Goal: Task Accomplishment & Management: Complete application form

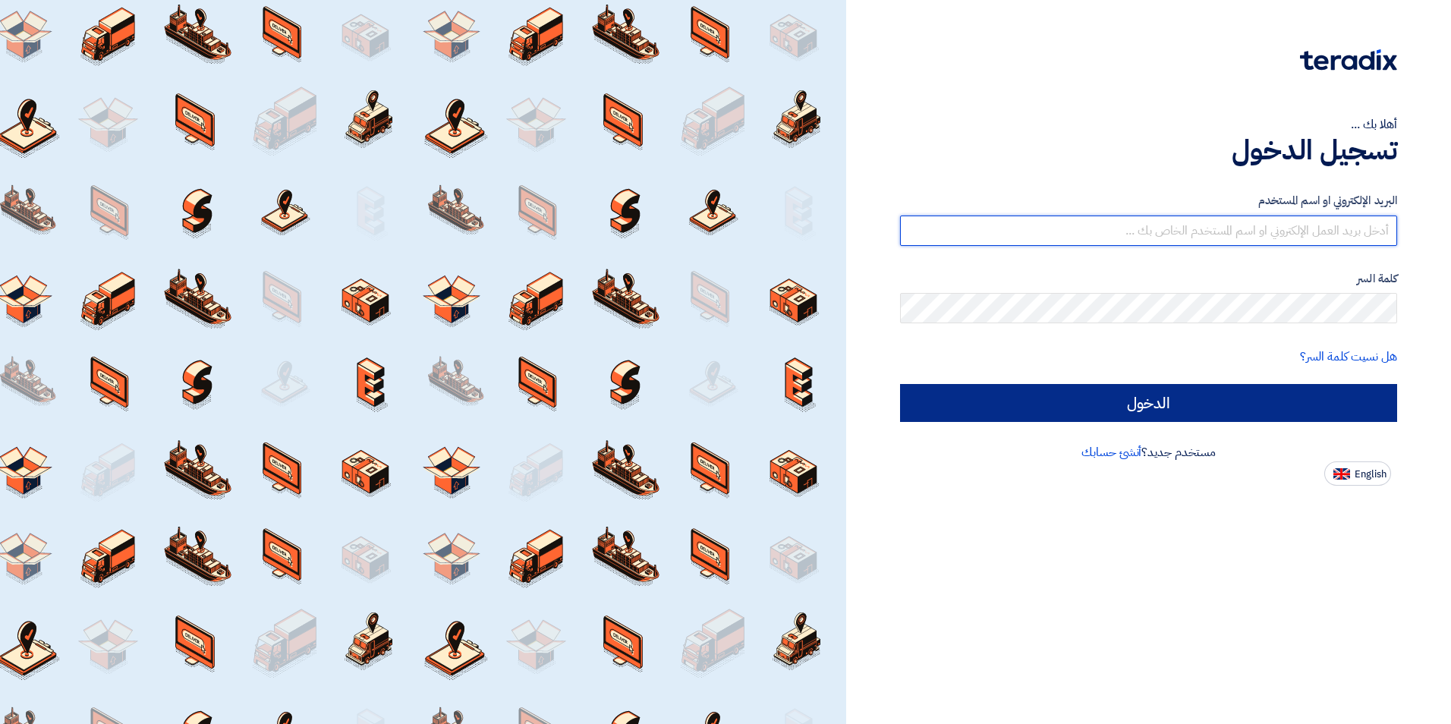
type input "[EMAIL_ADDRESS][DOMAIN_NAME]"
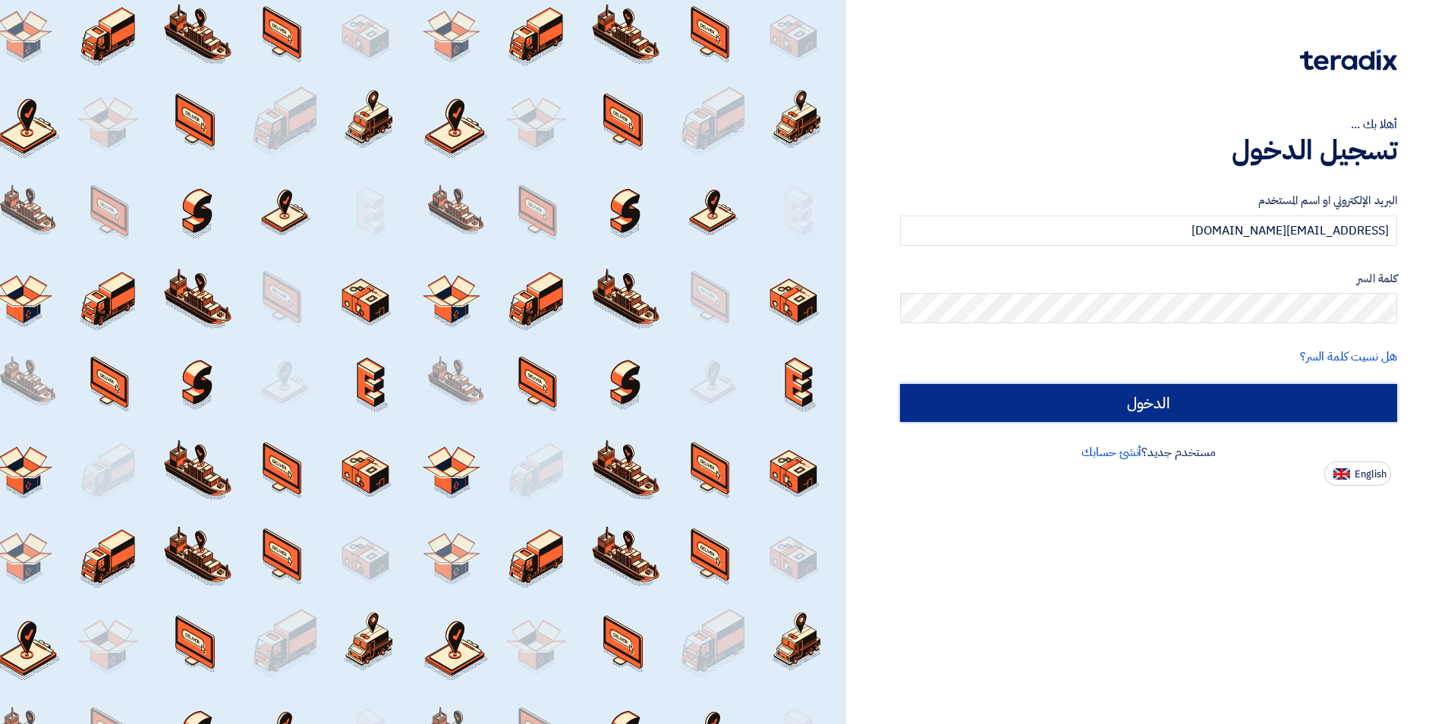
click at [1195, 404] on input "الدخول" at bounding box center [1148, 403] width 497 height 38
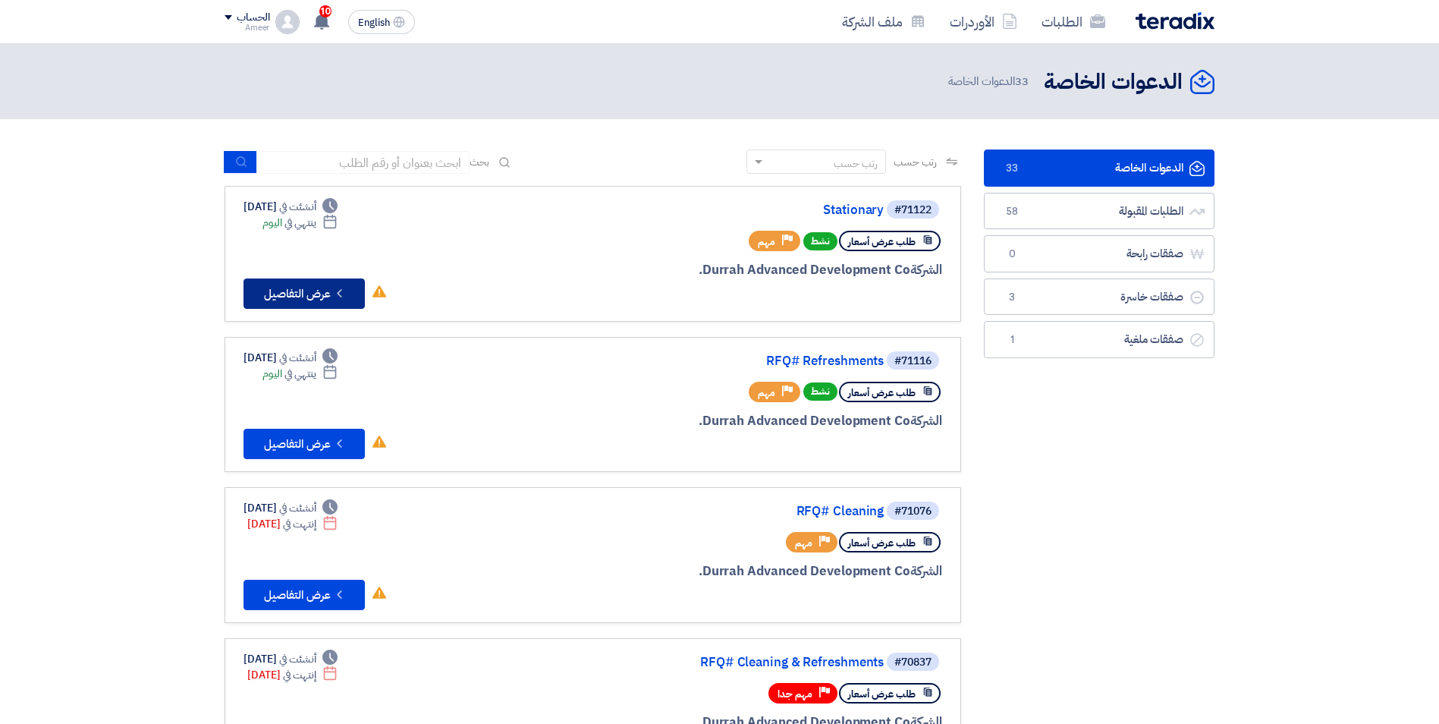
click at [289, 294] on button "Check details عرض التفاصيل" at bounding box center [304, 293] width 121 height 30
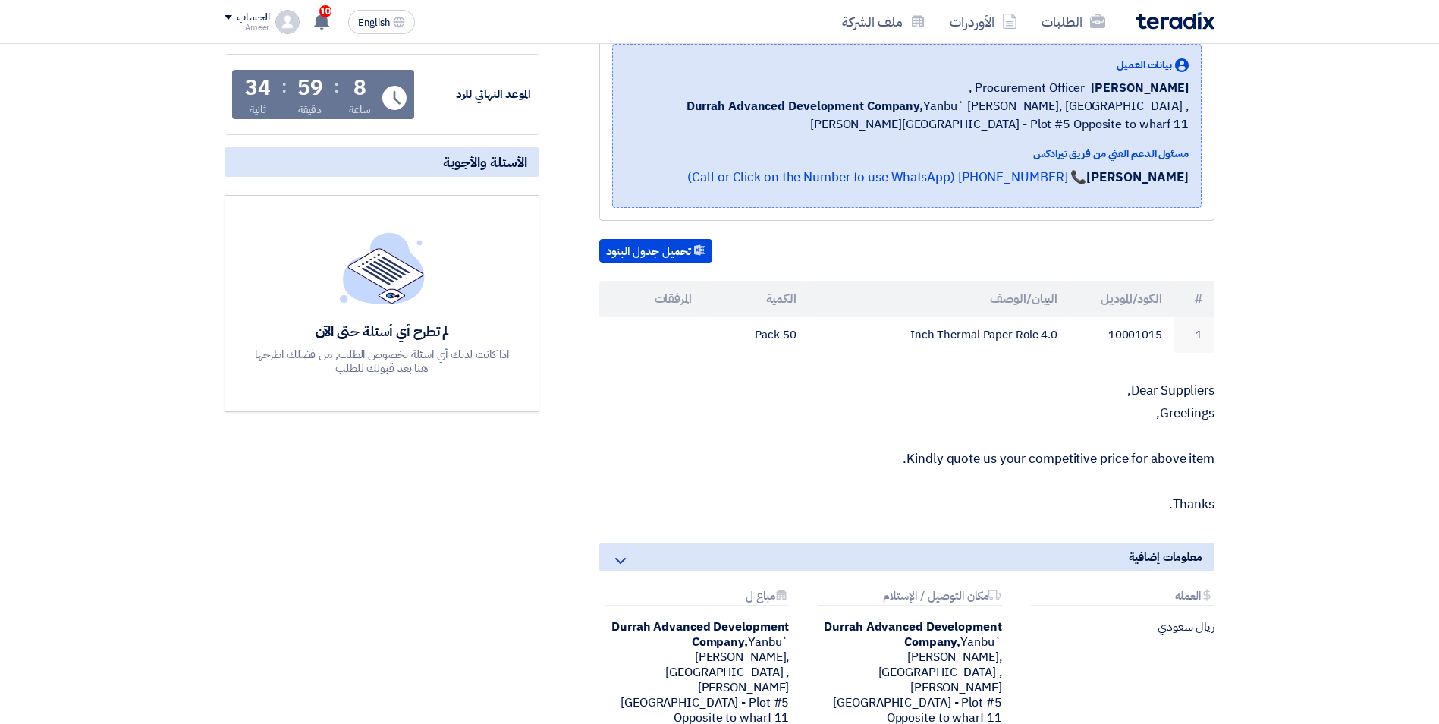
scroll to position [228, 0]
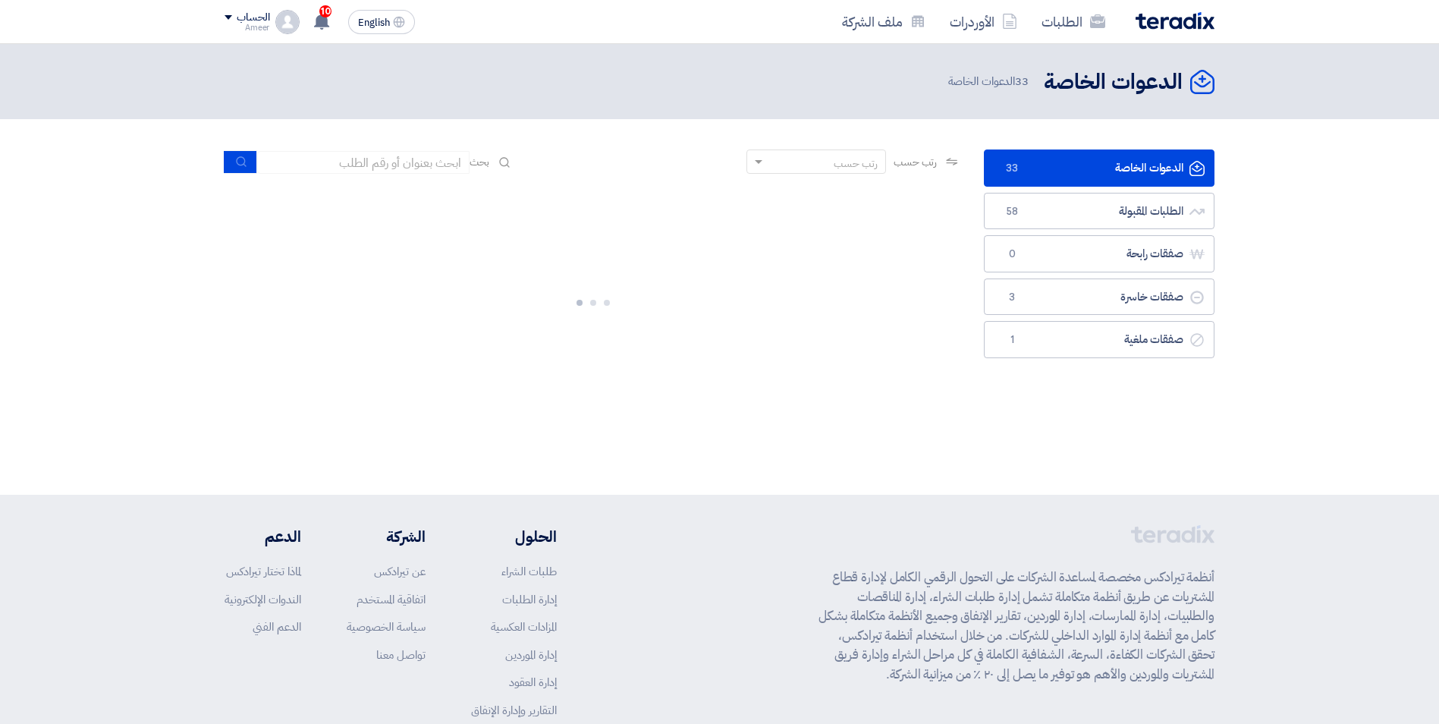
scroll to position [76, 0]
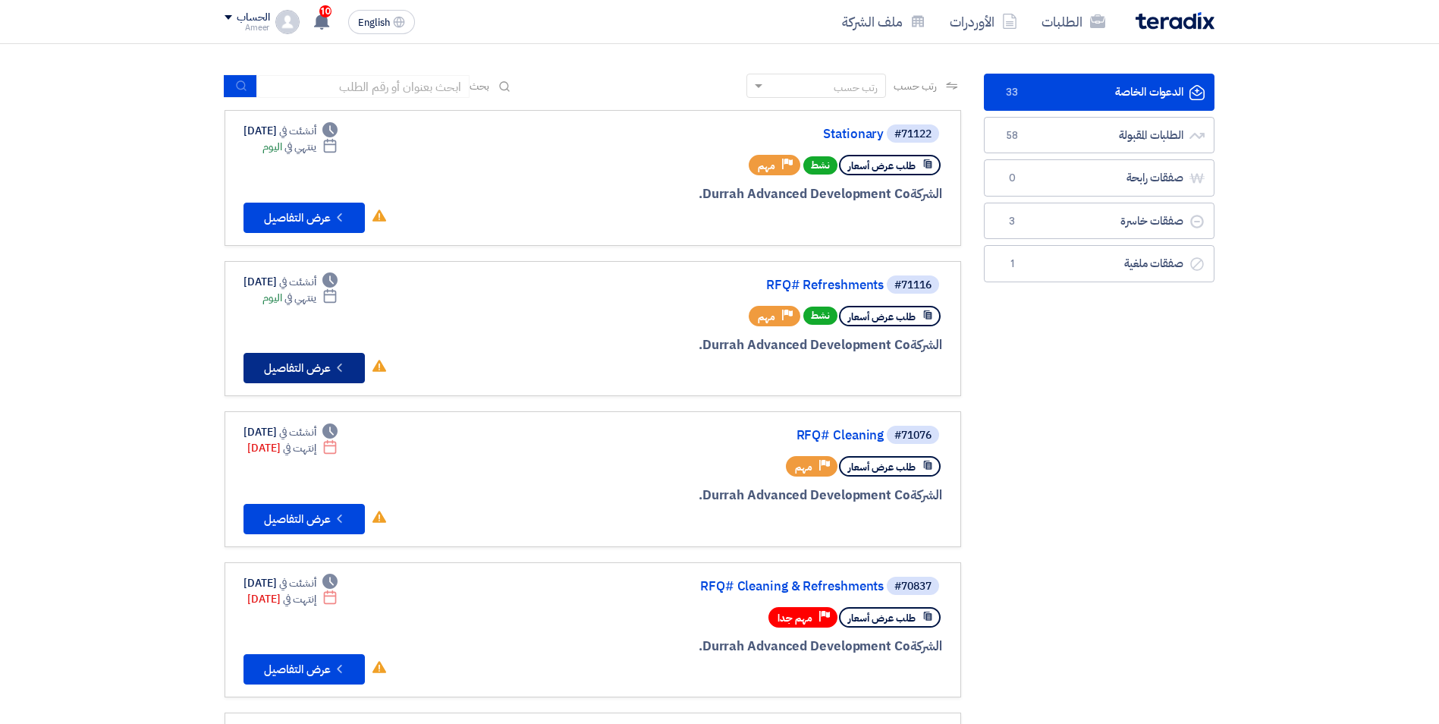
click at [287, 373] on button "Check details عرض التفاصيل" at bounding box center [304, 368] width 121 height 30
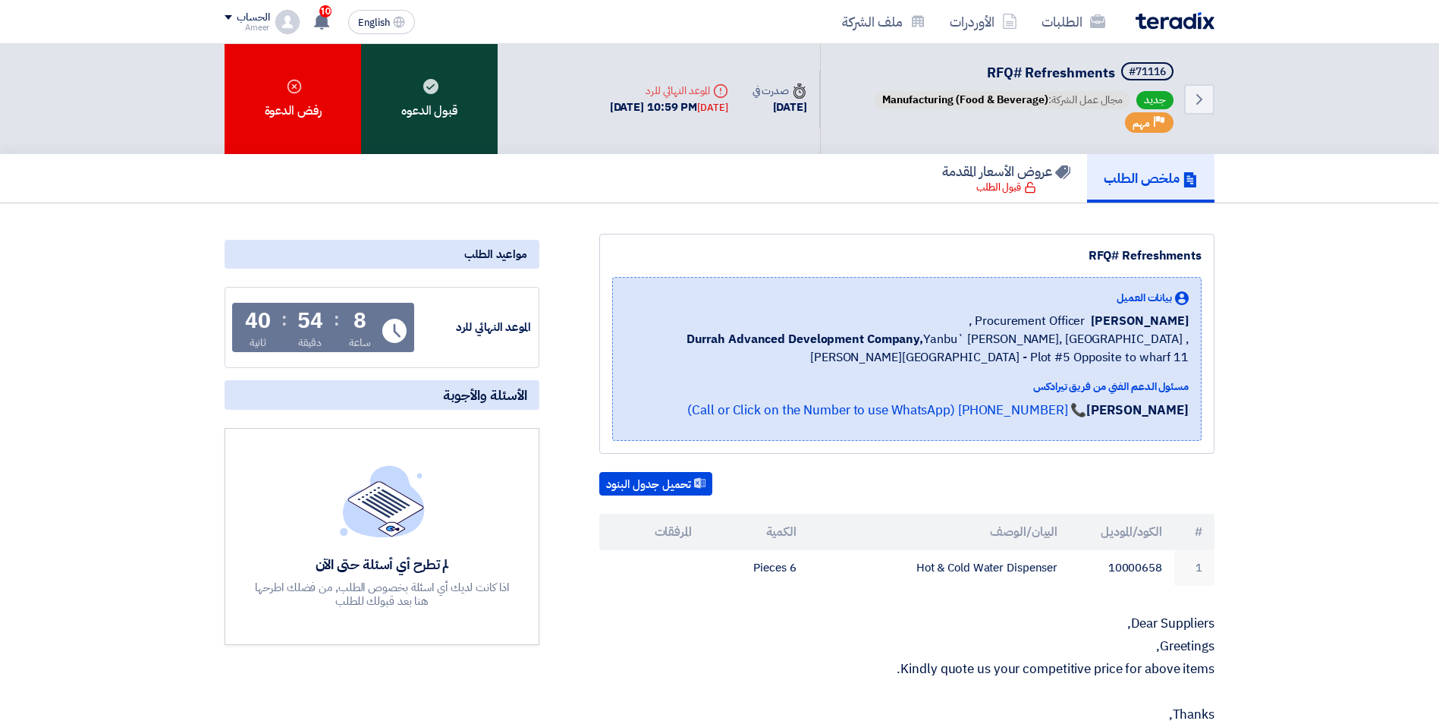
click at [451, 93] on div "قبول الدعوه" at bounding box center [429, 99] width 137 height 110
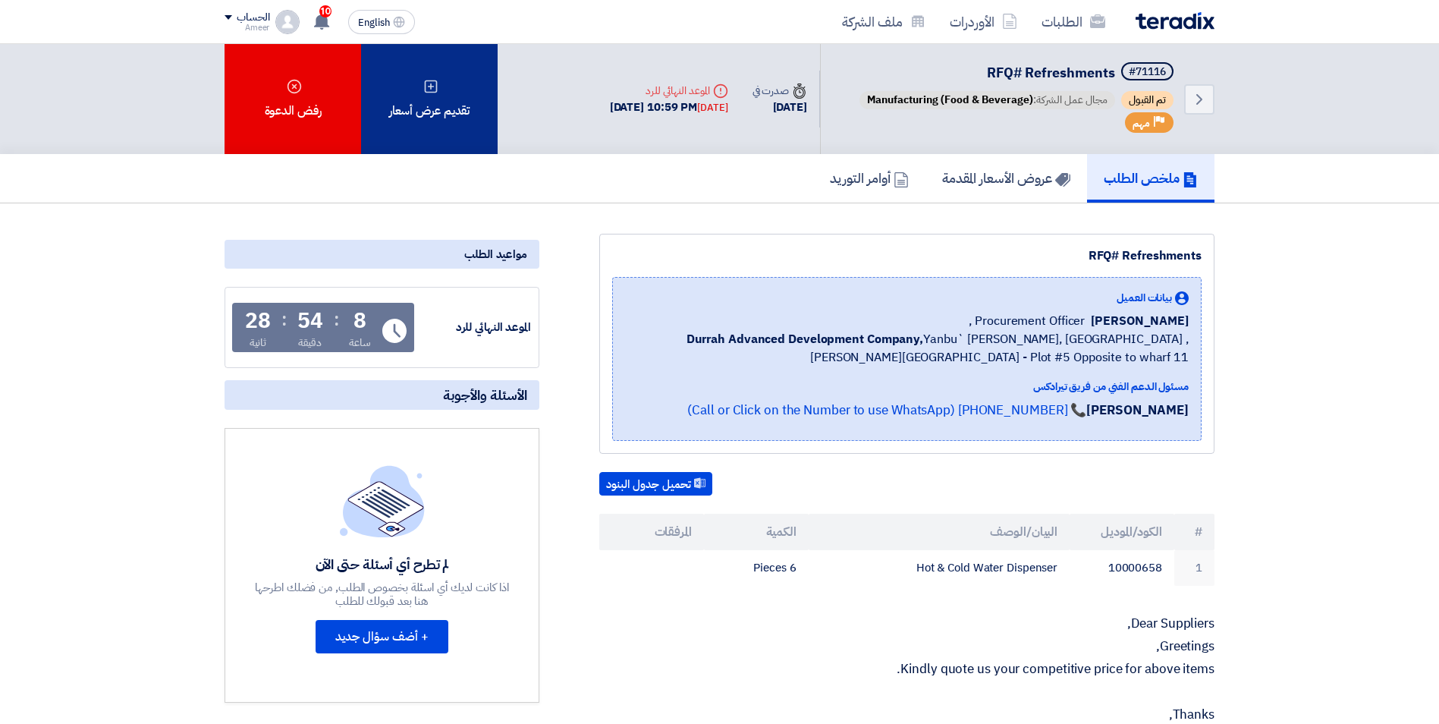
click at [420, 101] on div "تقديم عرض أسعار" at bounding box center [429, 99] width 137 height 110
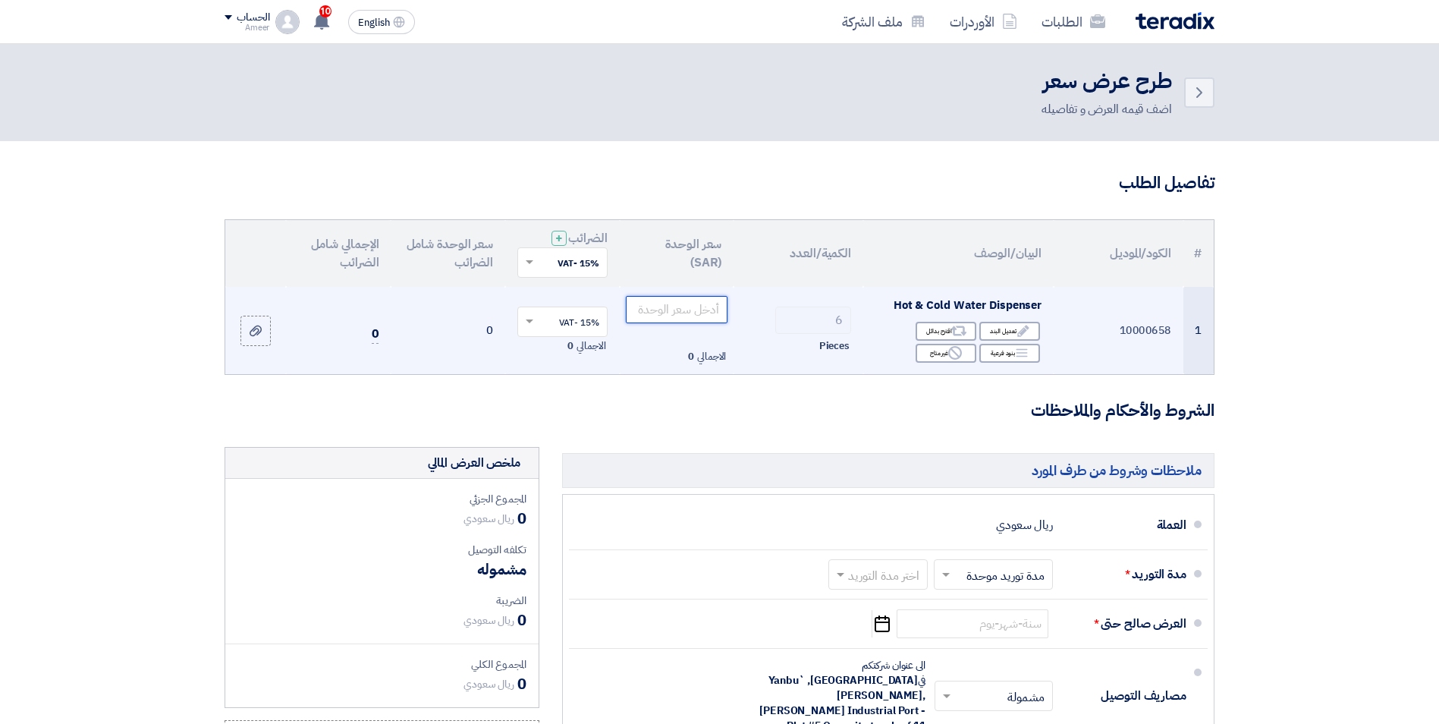
click at [681, 316] on input "number" at bounding box center [677, 309] width 102 height 27
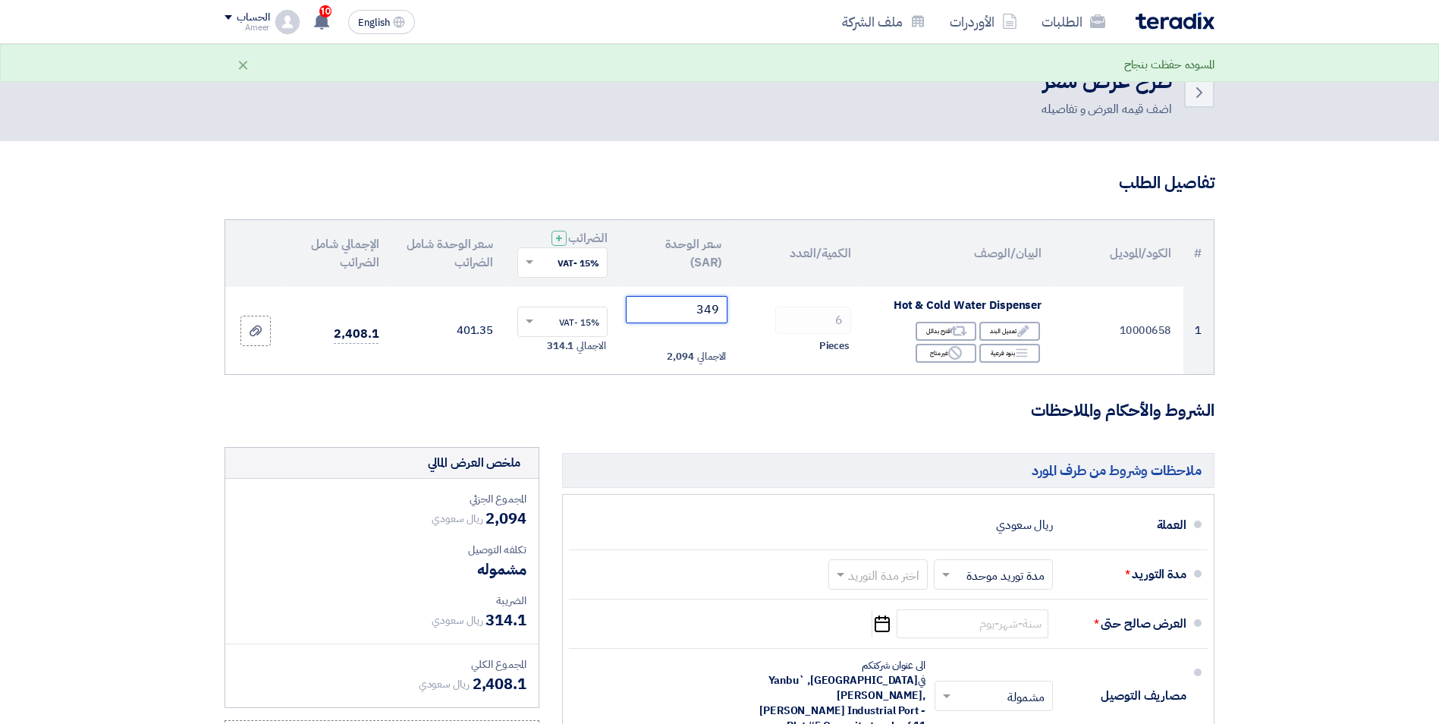
type input "349"
click at [548, 409] on h3 "الشروط والأحكام والملاحظات" at bounding box center [720, 411] width 990 height 24
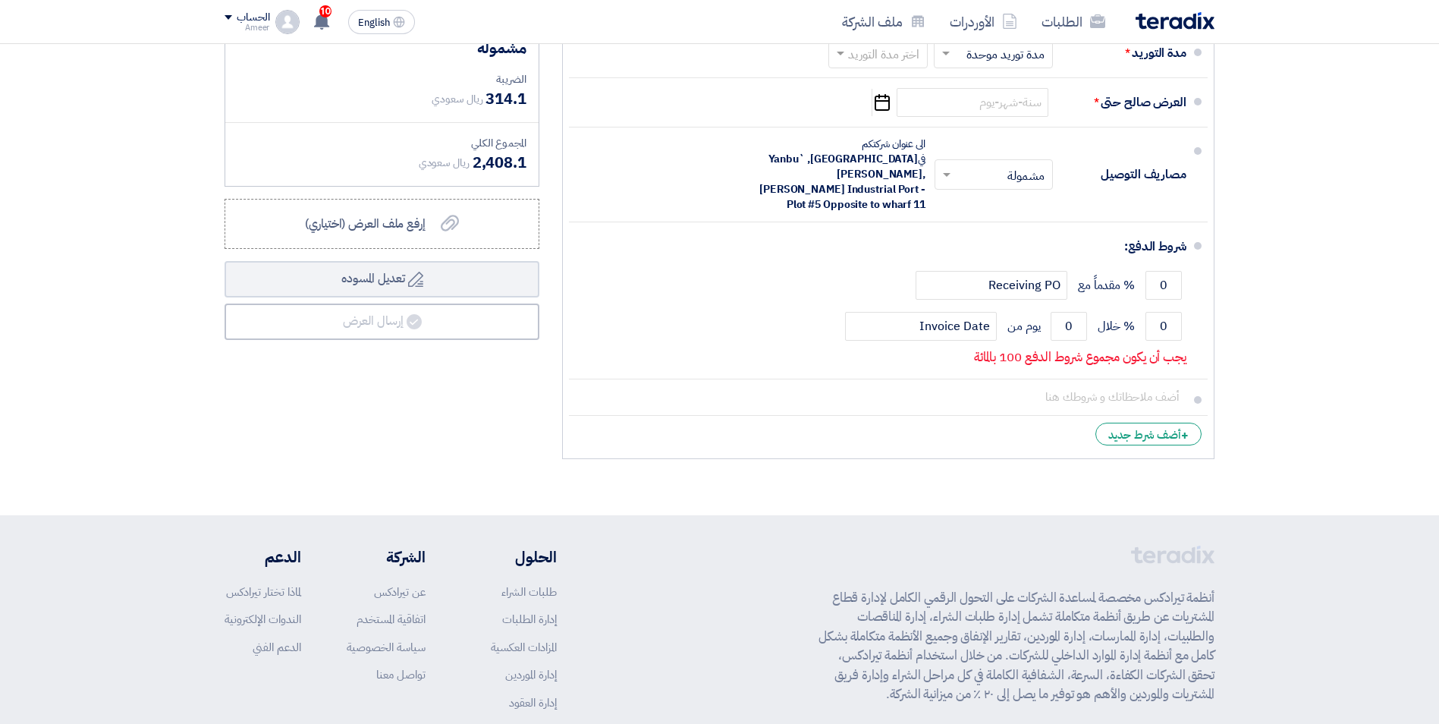
scroll to position [531, 0]
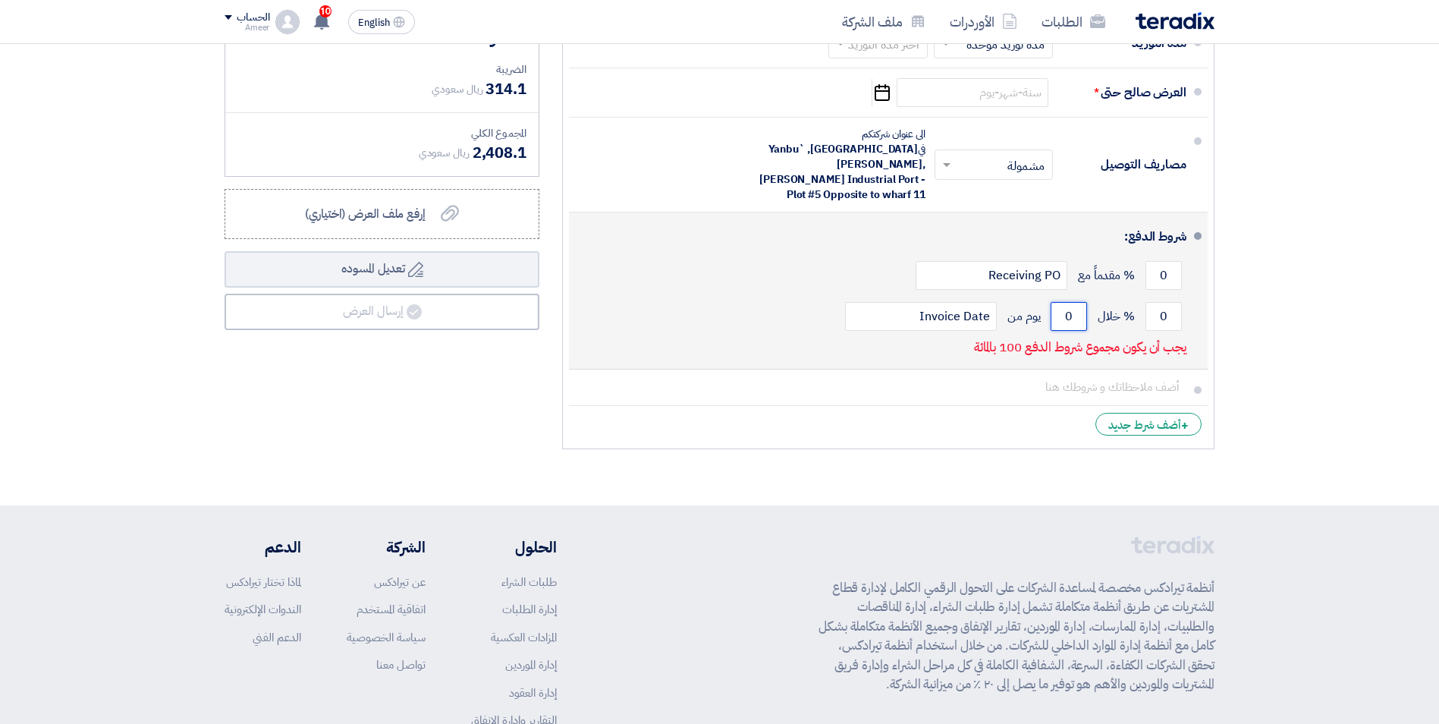
click at [1072, 302] on input "0" at bounding box center [1069, 316] width 36 height 29
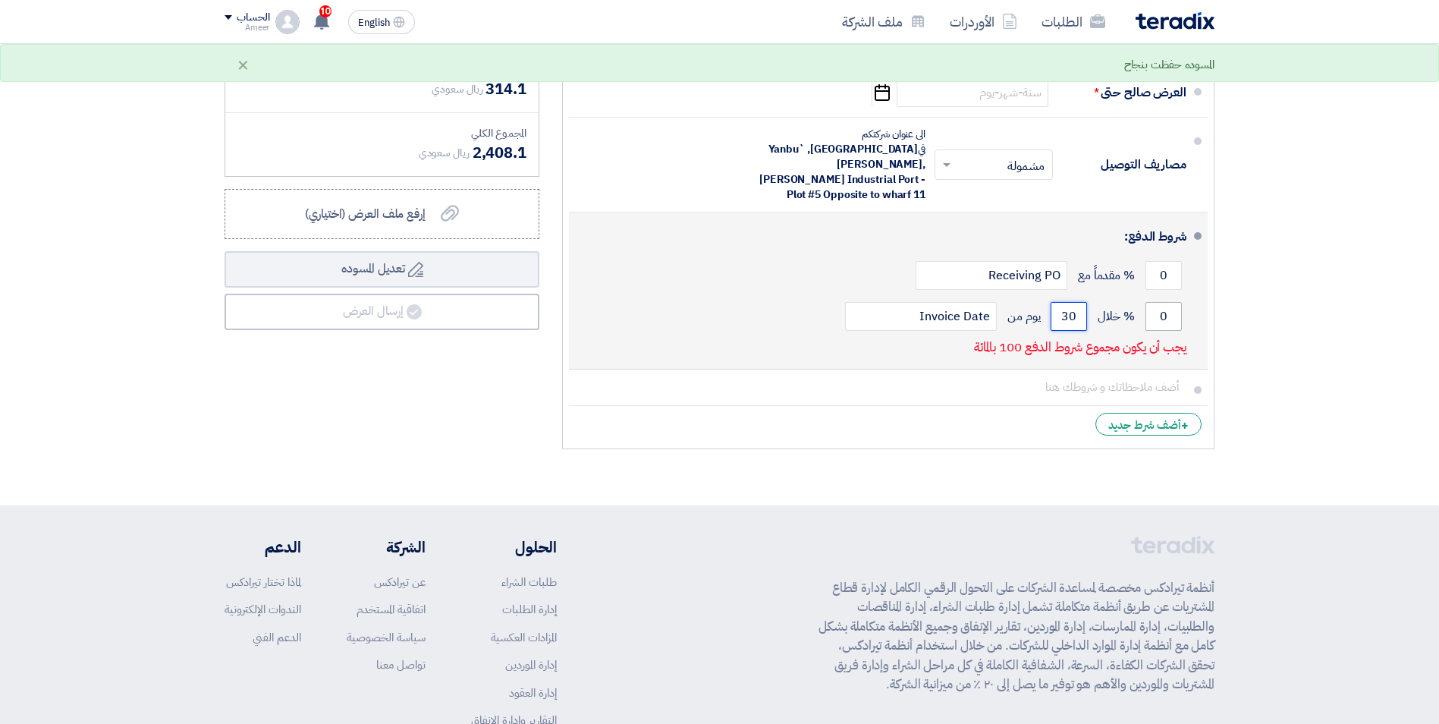
type input "30"
drag, startPoint x: 1155, startPoint y: 304, endPoint x: 1180, endPoint y: 304, distance: 25.1
click at [1180, 304] on input "0" at bounding box center [1164, 316] width 36 height 29
type input "50"
click at [1164, 261] on input "0" at bounding box center [1164, 275] width 36 height 29
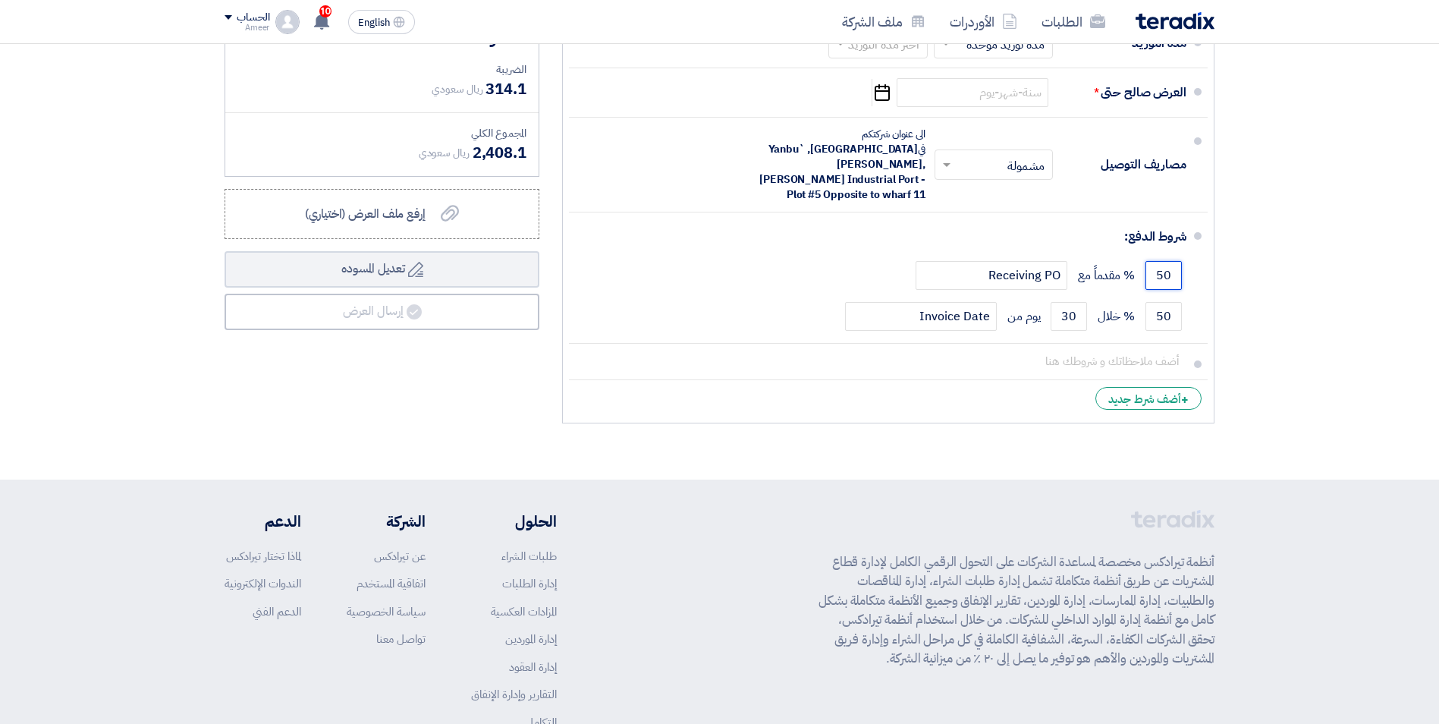
type input "50"
click at [889, 389] on li "+ أضف شرط جديد" at bounding box center [888, 398] width 639 height 36
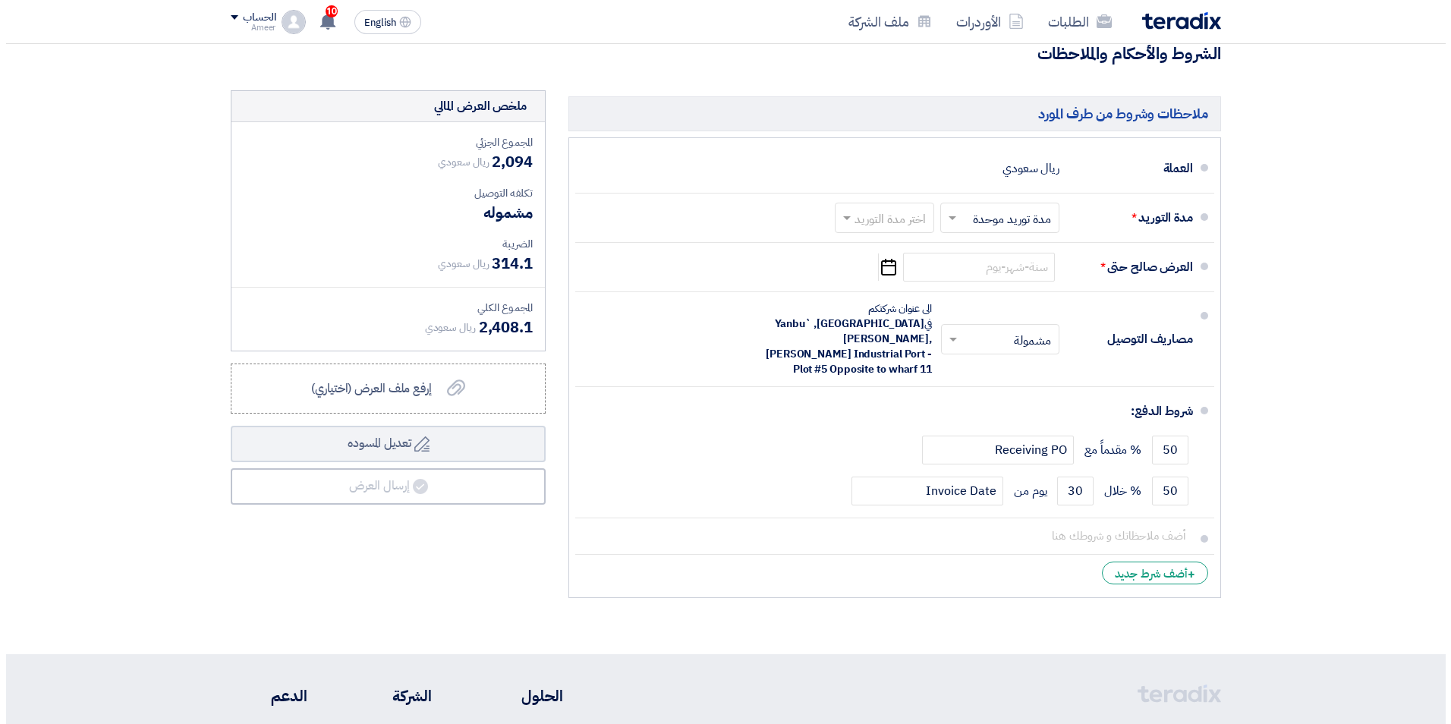
scroll to position [379, 0]
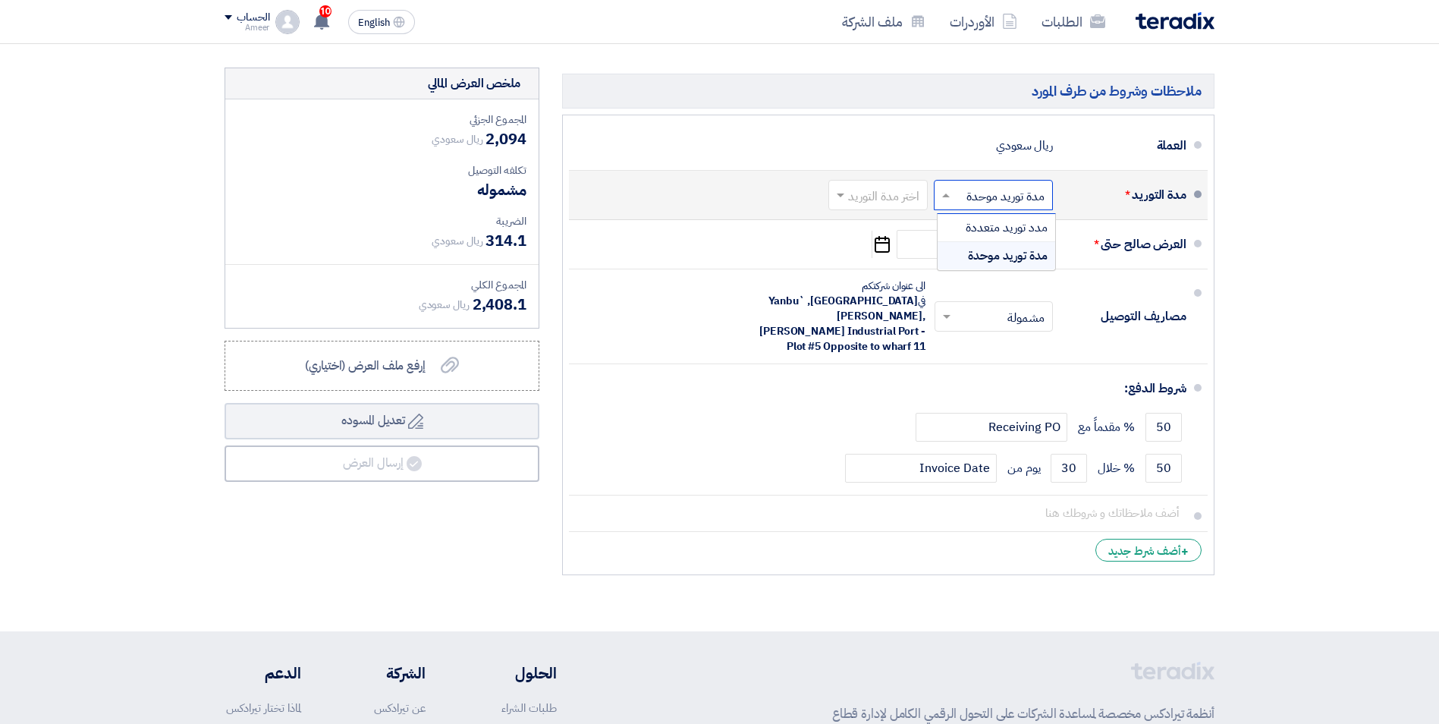
click at [942, 198] on span at bounding box center [944, 194] width 19 height 15
click at [882, 212] on div "اختر مدة التوريد × مدة توريد موحدة × اختر مدة التوريد" at bounding box center [940, 195] width 228 height 36
click at [874, 203] on input "text" at bounding box center [875, 196] width 92 height 22
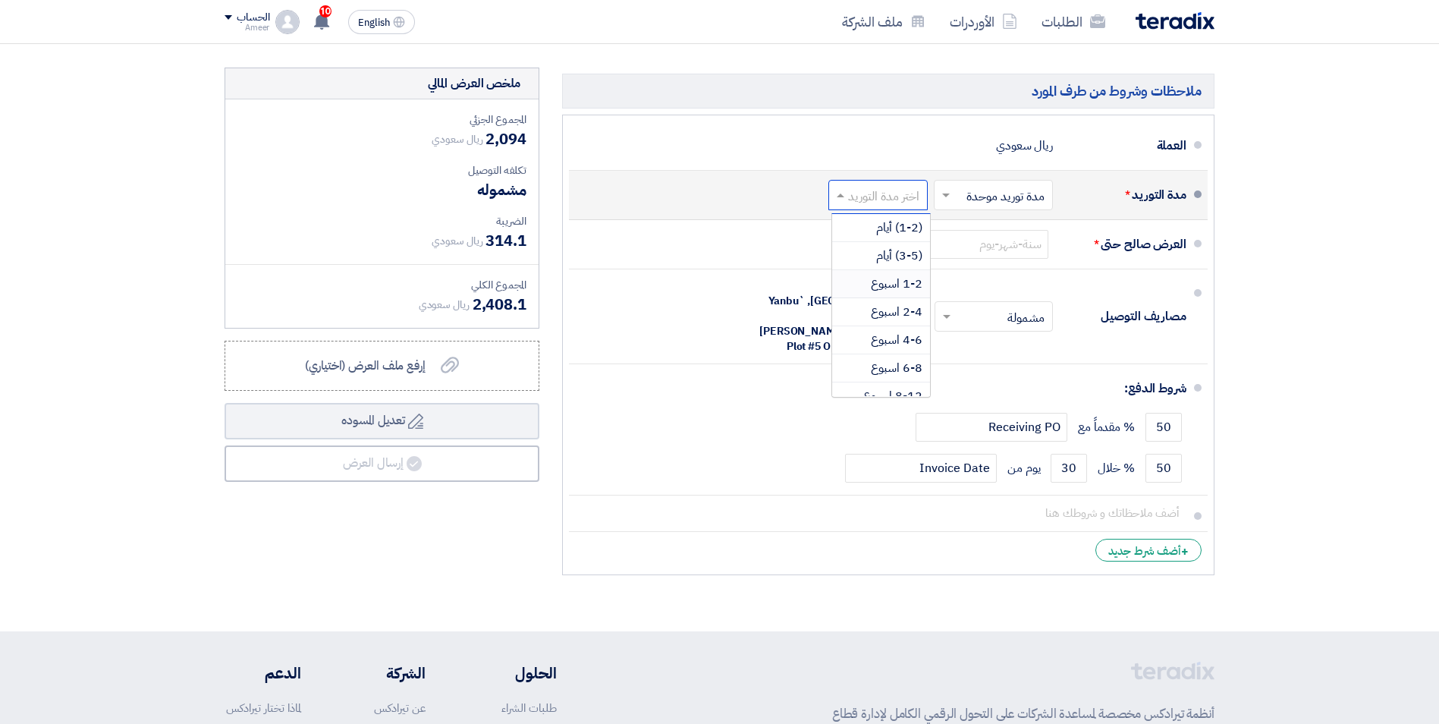
click at [885, 284] on span "1-2 اسبوع" at bounding box center [897, 284] width 52 height 18
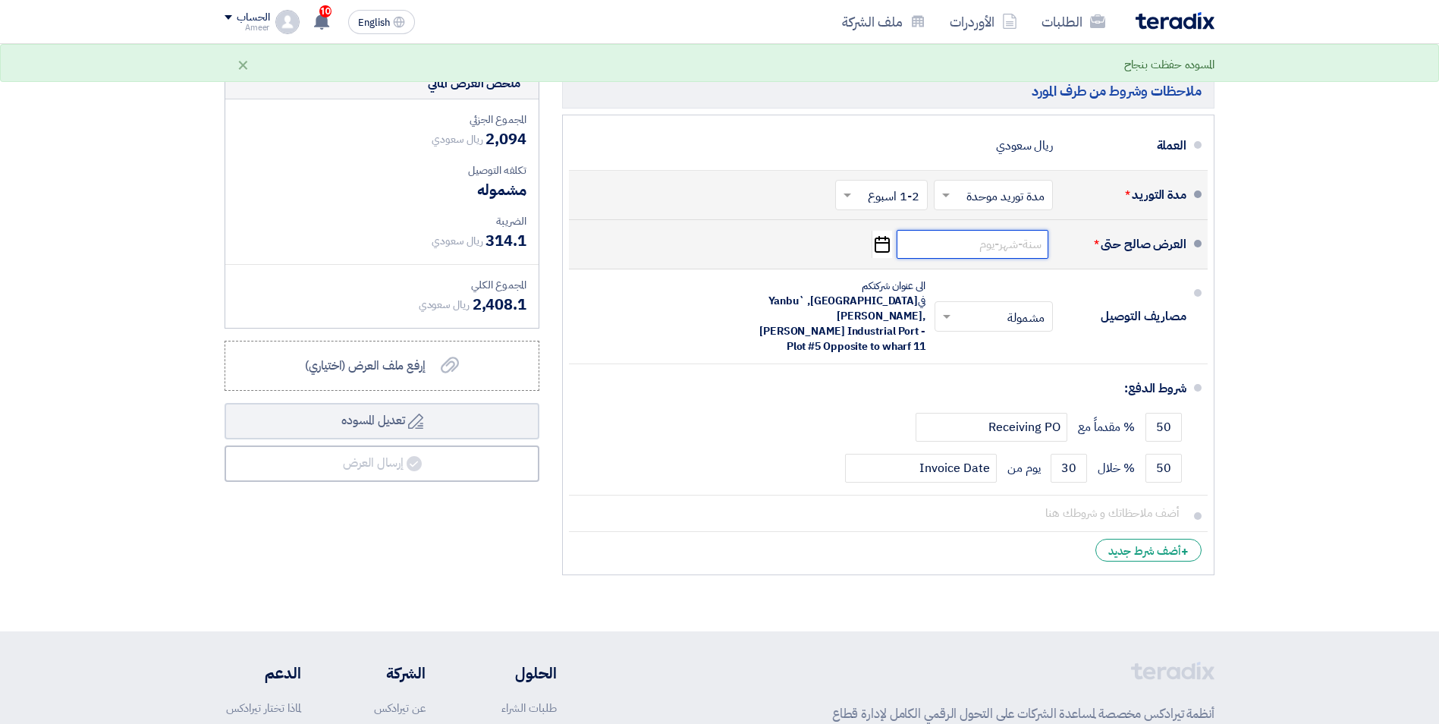
click at [964, 245] on input at bounding box center [973, 244] width 152 height 29
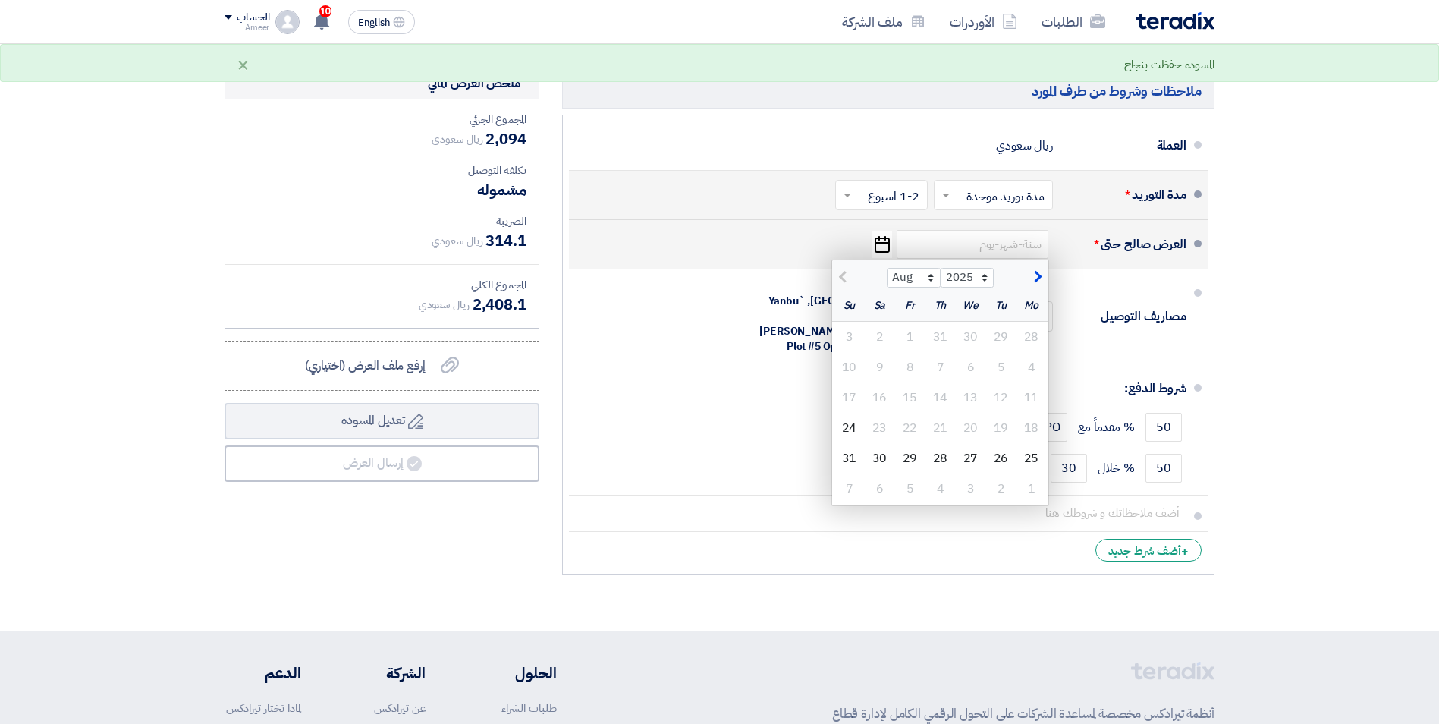
click at [886, 245] on icon "Pick a date" at bounding box center [882, 244] width 20 height 27
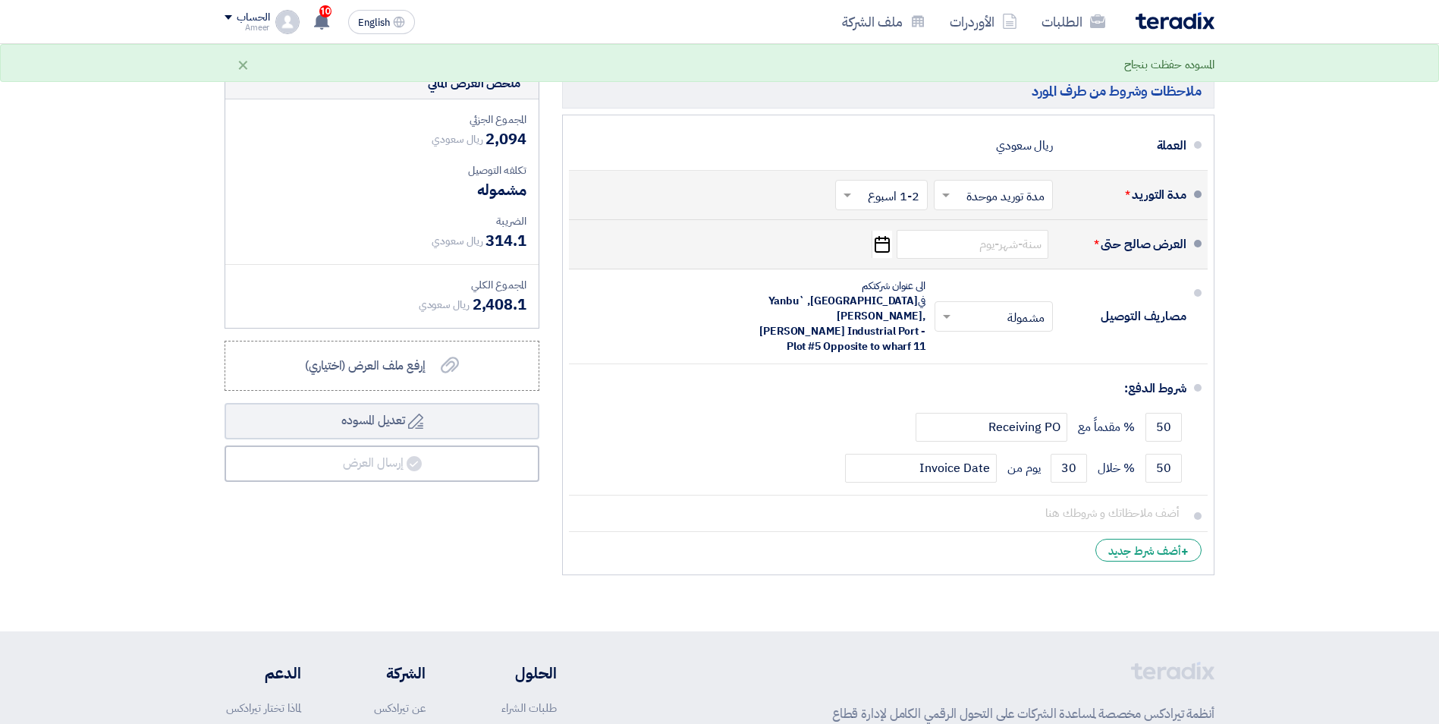
click at [886, 245] on icon "Pick a date" at bounding box center [882, 244] width 20 height 27
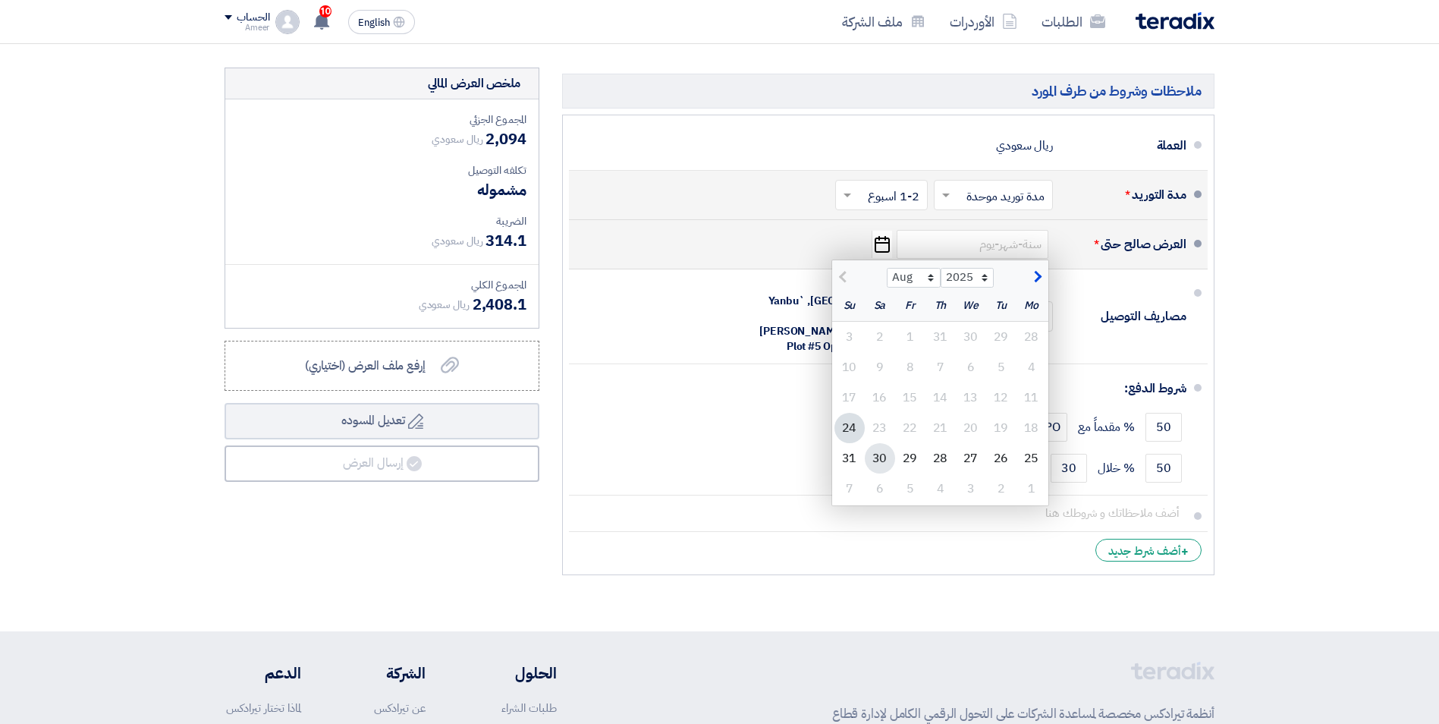
click at [880, 463] on div "30" at bounding box center [880, 458] width 30 height 30
type input "[DATE]"
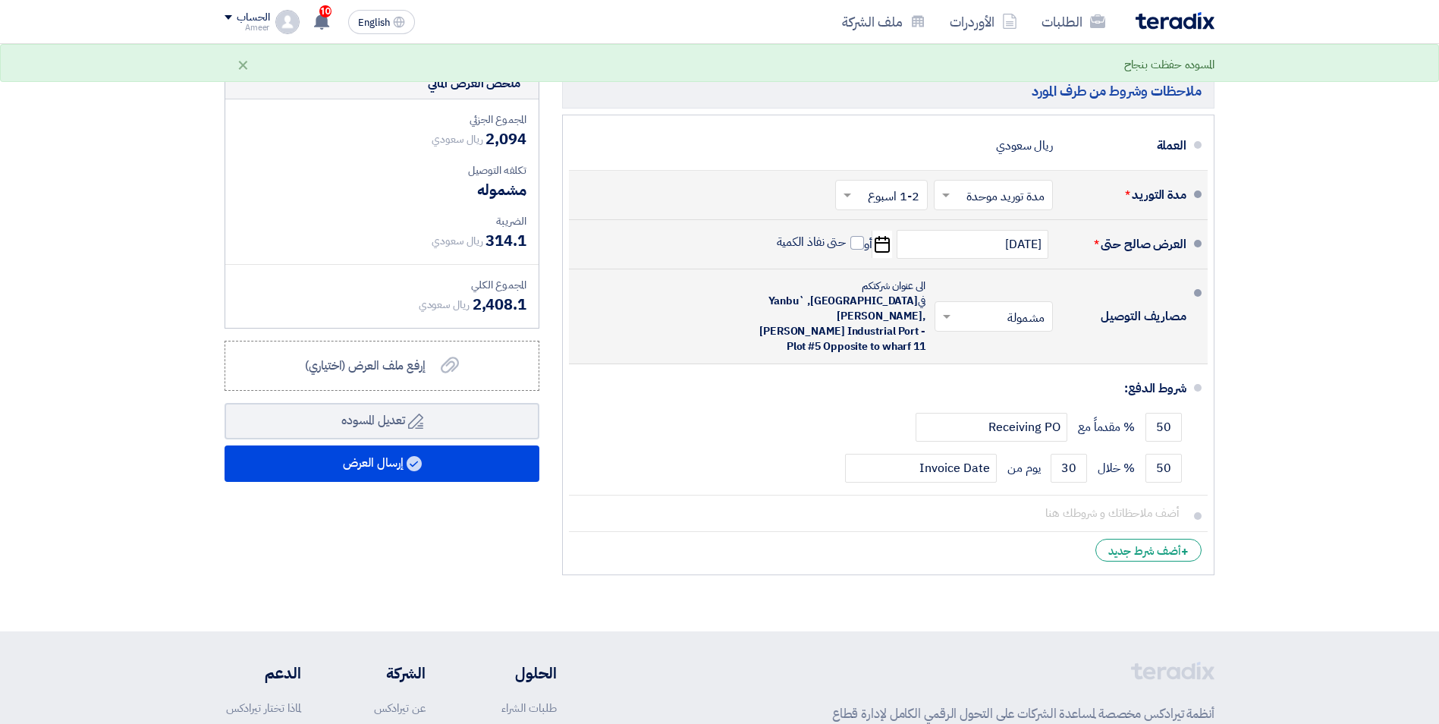
click at [646, 297] on div "مصاريف التوصيل × مشمولة × الى عنوان شركتكم في [GEOGRAPHIC_DATA], [GEOGRAPHIC_DA…" at bounding box center [883, 316] width 605 height 82
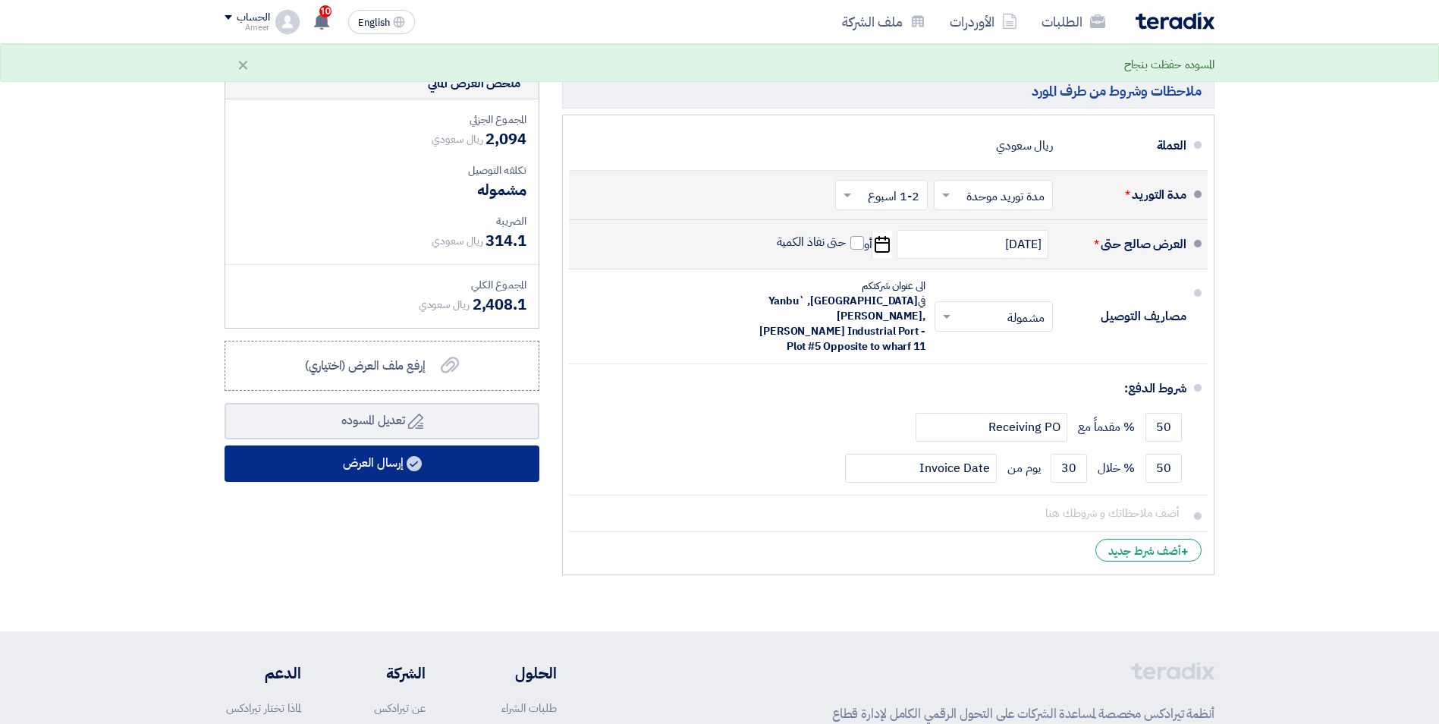
click at [373, 463] on button "إرسال العرض" at bounding box center [382, 463] width 315 height 36
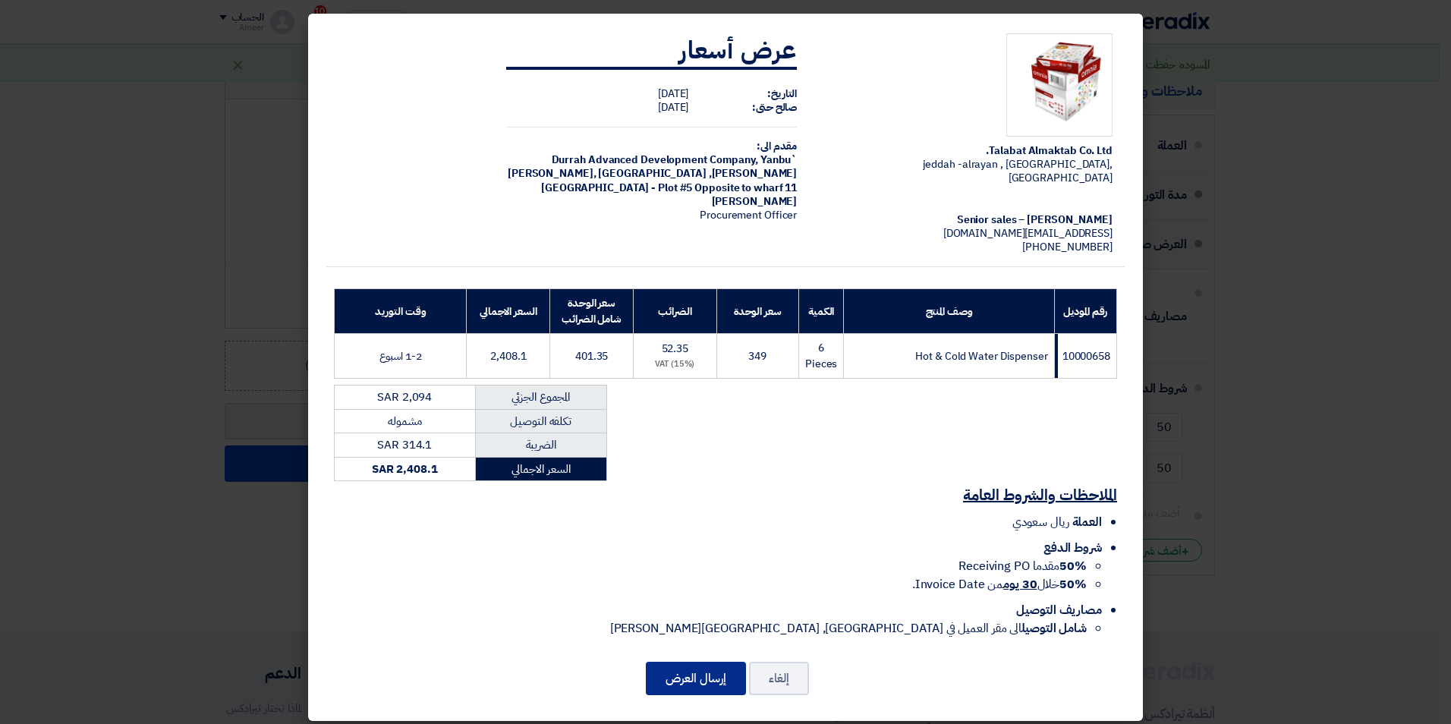
click at [700, 662] on button "إرسال العرض" at bounding box center [696, 678] width 100 height 33
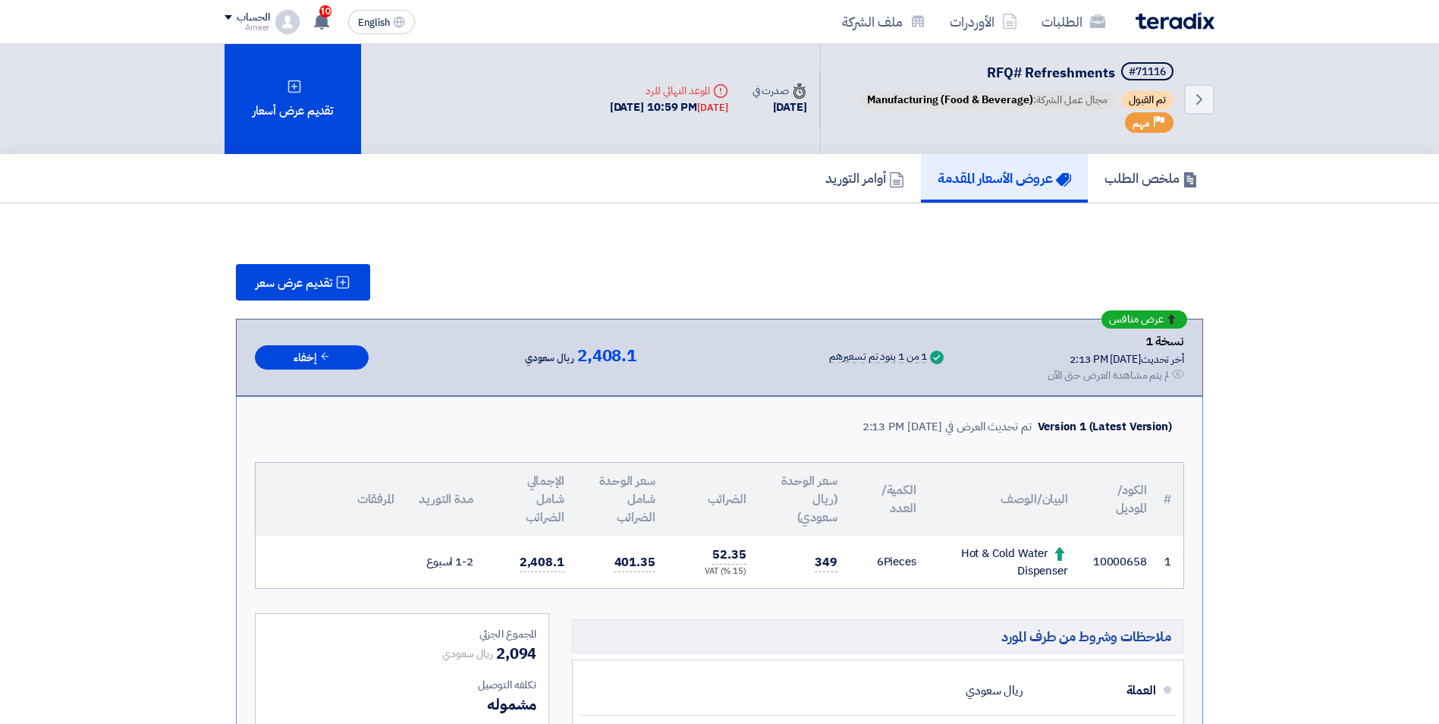
click at [1178, 25] on img at bounding box center [1175, 20] width 79 height 17
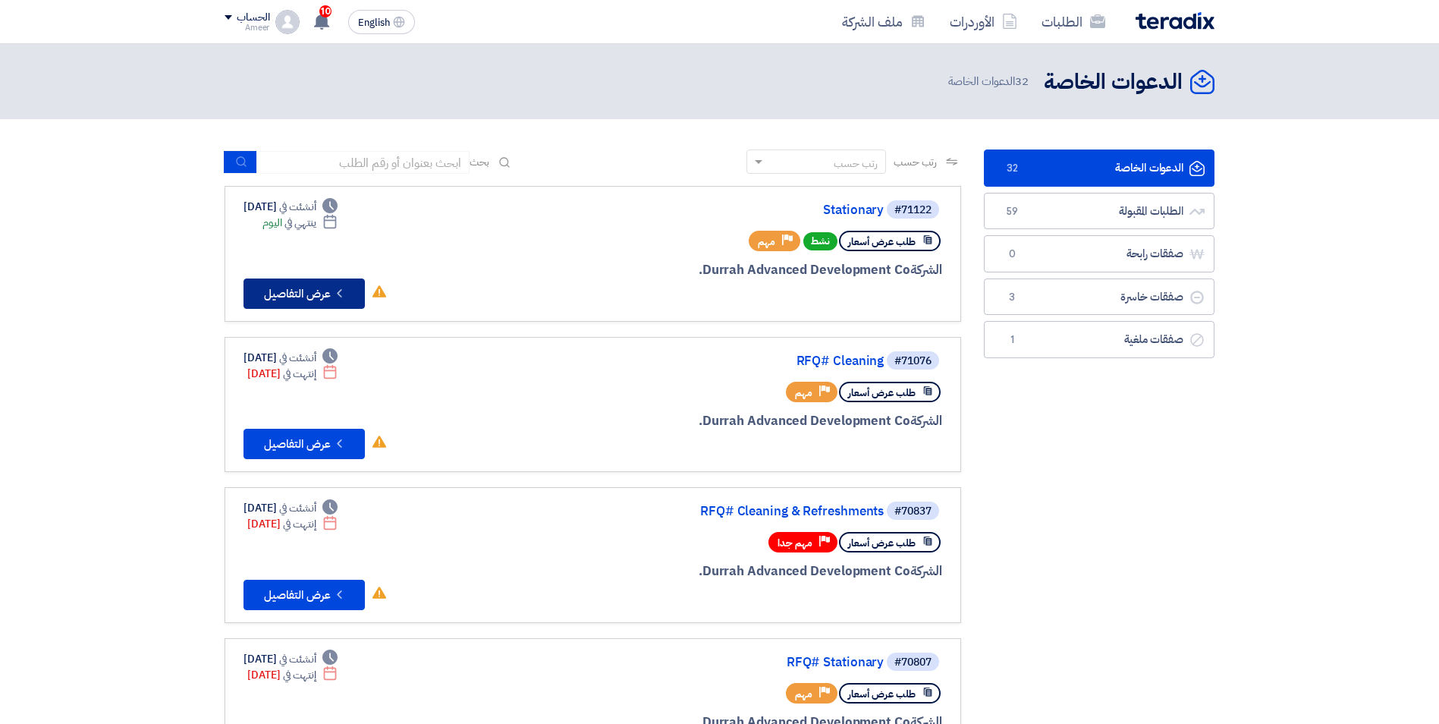
click at [302, 291] on button "Check details عرض التفاصيل" at bounding box center [304, 293] width 121 height 30
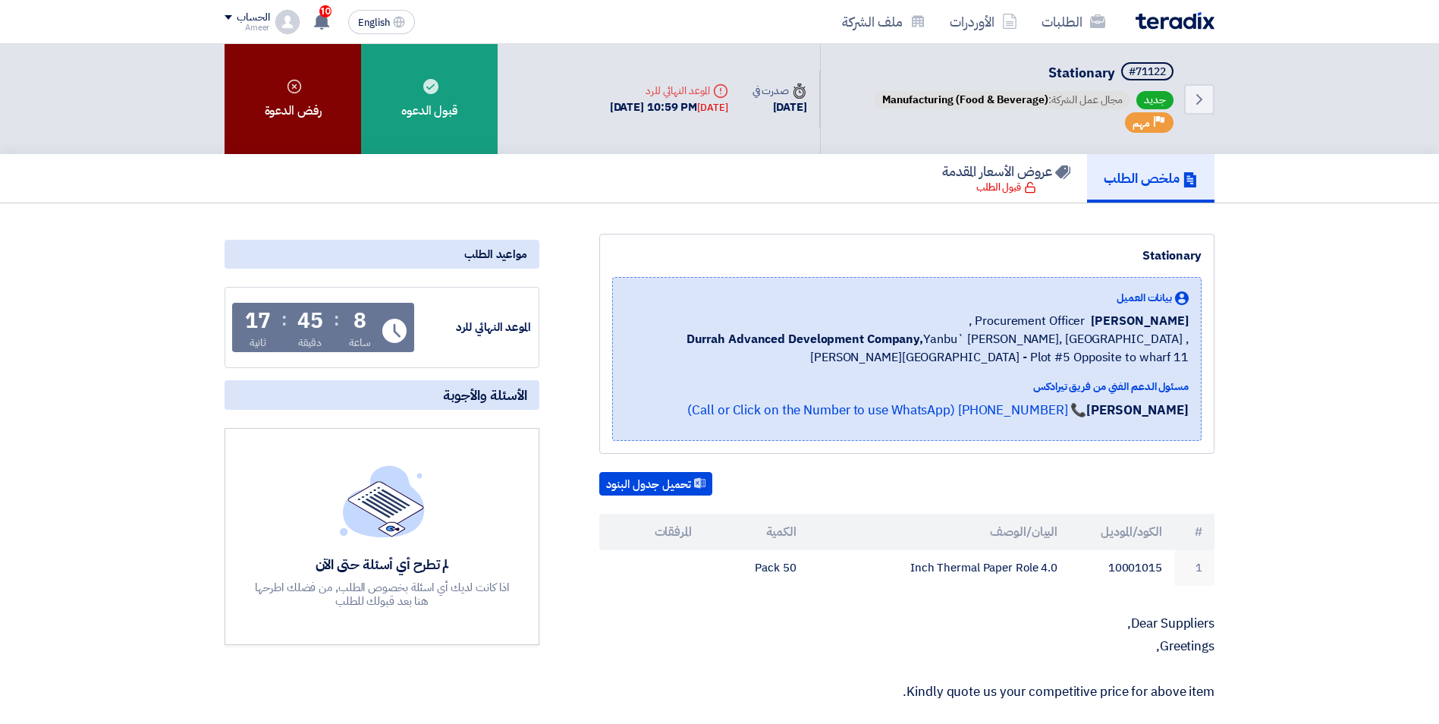
click at [328, 111] on div "رفض الدعوة" at bounding box center [293, 99] width 137 height 110
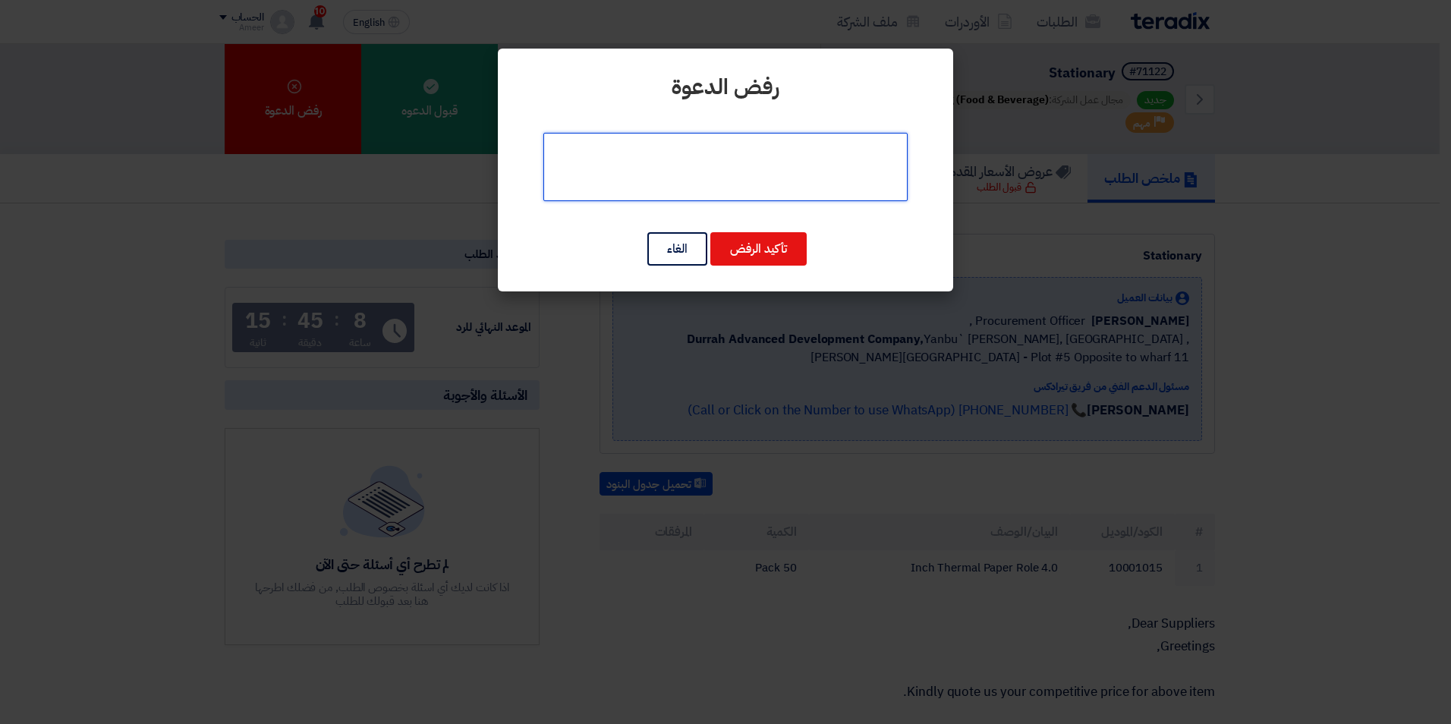
click at [798, 156] on textarea at bounding box center [725, 167] width 364 height 68
type textarea "t"
type textarea "غير متوفر"
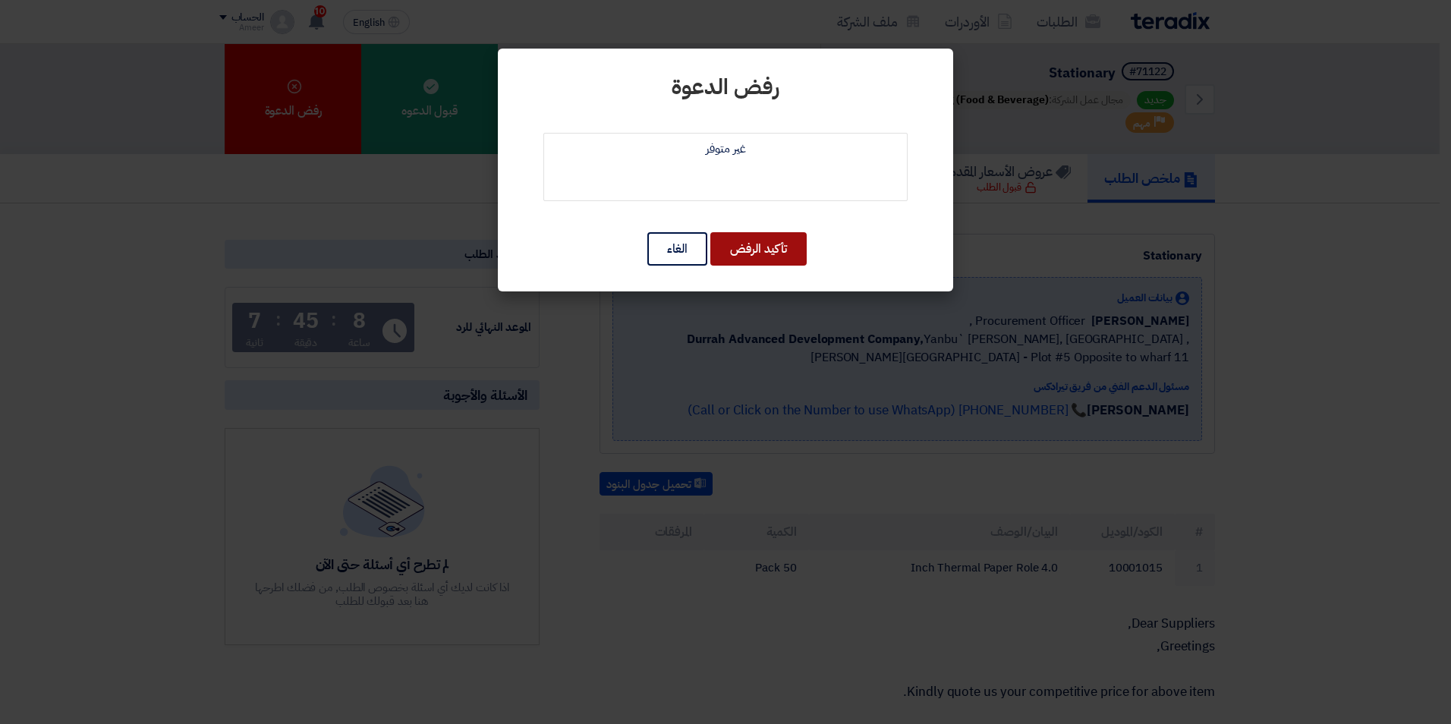
click at [785, 241] on button "تأكيد الرفض" at bounding box center [758, 248] width 96 height 33
